Goal: Task Accomplishment & Management: Manage account settings

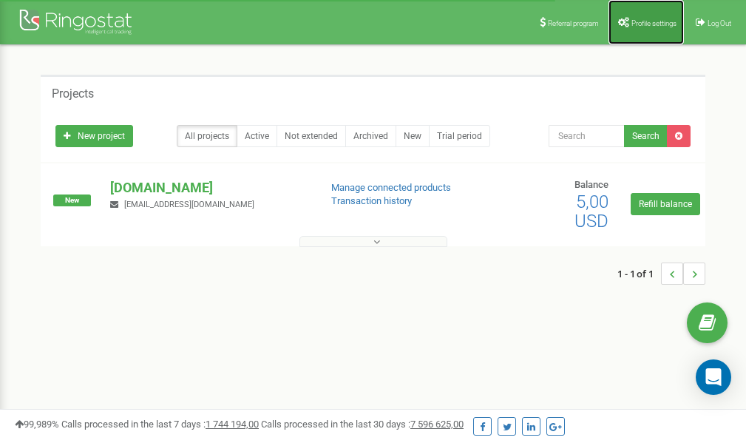
click at [656, 29] on link "Profile settings" at bounding box center [645, 22] width 75 height 44
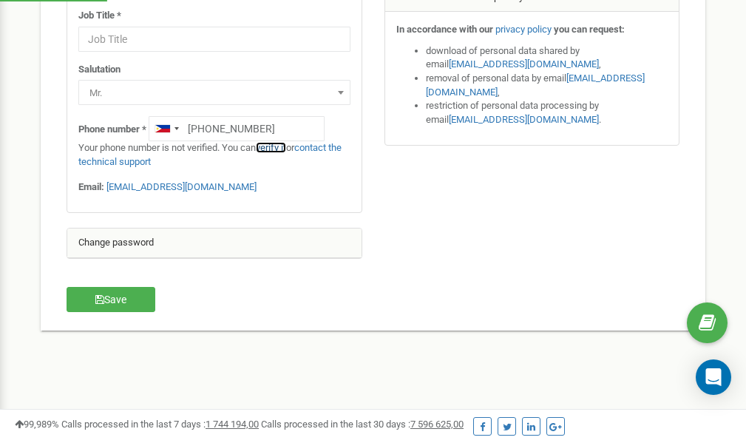
click at [280, 146] on link "verify it" at bounding box center [271, 147] width 30 height 11
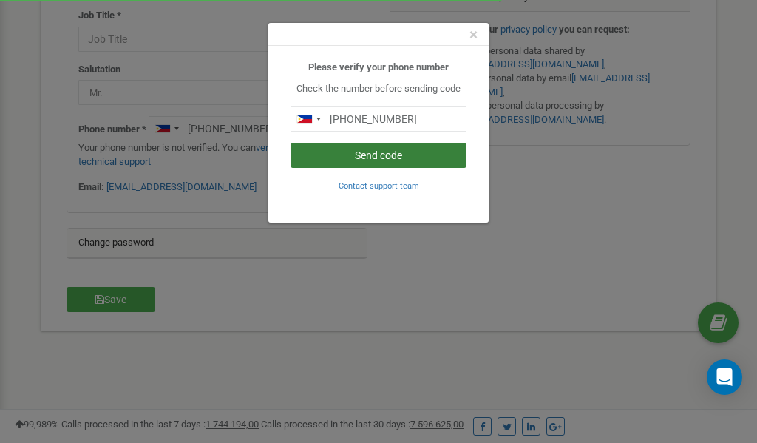
click at [360, 155] on button "Send code" at bounding box center [379, 155] width 176 height 25
